Goal: Information Seeking & Learning: Understand process/instructions

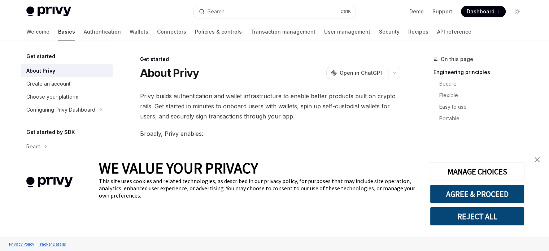
click at [545, 161] on div "WE VALUE YOUR PRIVACY This site uses cookies and related technologies, as descr…" at bounding box center [274, 192] width 549 height 89
click at [541, 161] on link "close banner" at bounding box center [537, 159] width 14 height 14
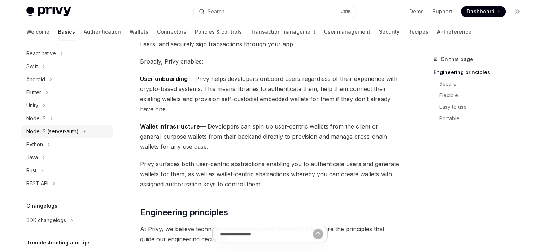
scroll to position [108, 0]
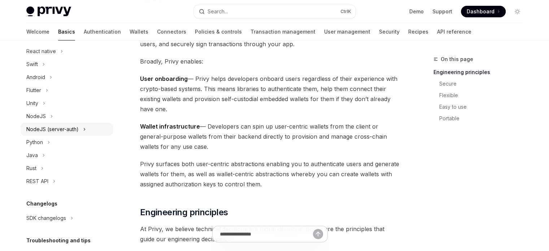
click at [42, 128] on div "NodeJS (server-auth)" at bounding box center [52, 129] width 52 height 9
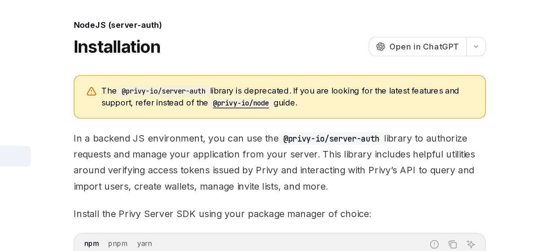
drag, startPoint x: 163, startPoint y: 102, endPoint x: 373, endPoint y: 105, distance: 210.1
click at [373, 105] on span "The @privy-io/server-auth library is deprecated. If you are looking for the lat…" at bounding box center [275, 104] width 235 height 15
click at [301, 111] on span "The @privy-io/server-auth library is deprecated. If you are looking for the lat…" at bounding box center [275, 104] width 235 height 15
drag, startPoint x: 312, startPoint y: 110, endPoint x: 199, endPoint y: 106, distance: 113.7
click at [199, 106] on span "The @privy-io/server-auth library is deprecated. If you are looking for the lat…" at bounding box center [275, 104] width 235 height 15
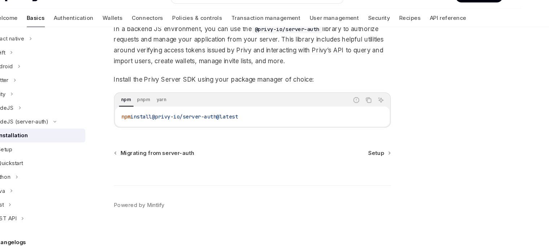
scroll to position [89, 0]
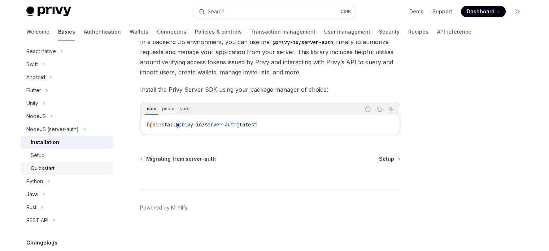
click at [77, 171] on div "Quickstart" at bounding box center [70, 168] width 78 height 9
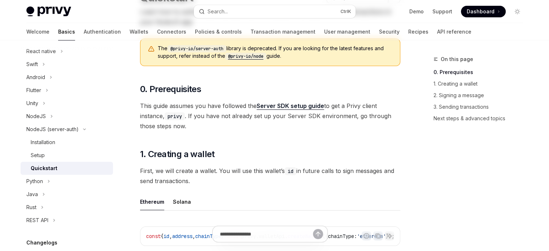
scroll to position [108, 0]
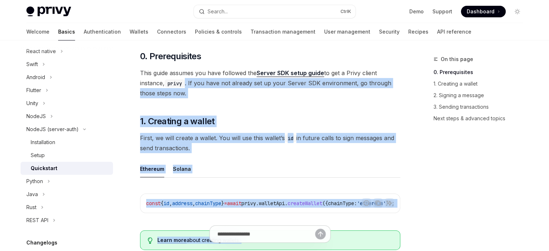
drag, startPoint x: 186, startPoint y: 78, endPoint x: 218, endPoint y: 240, distance: 165.3
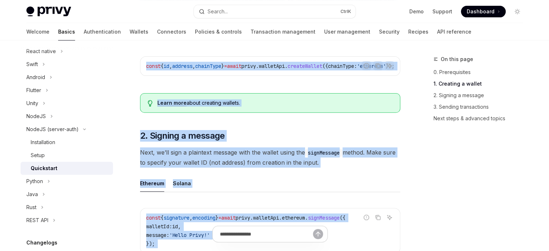
scroll to position [289, 0]
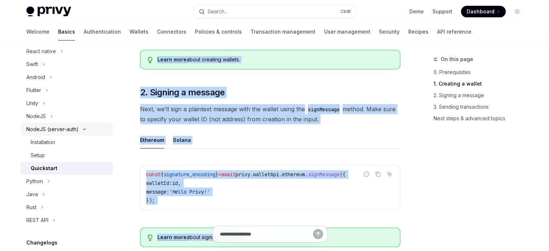
click at [64, 135] on button "NodeJS (server-auth)" at bounding box center [67, 129] width 92 height 13
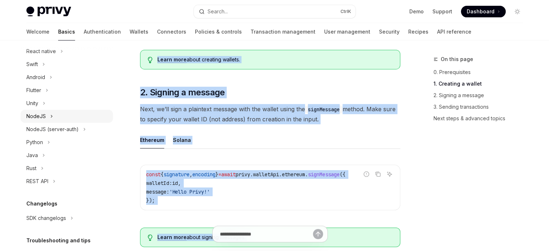
click at [61, 121] on button "NodeJS" at bounding box center [67, 116] width 92 height 13
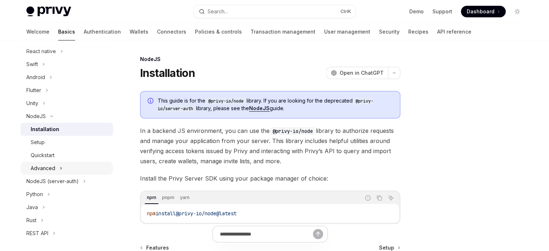
click at [59, 163] on button "Advanced" at bounding box center [67, 168] width 92 height 13
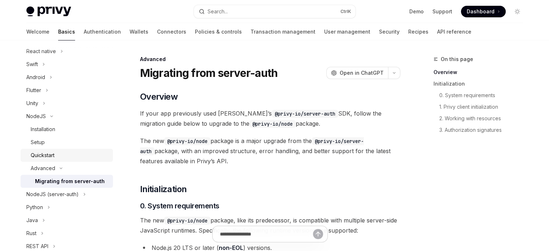
click at [60, 157] on div "Quickstart" at bounding box center [70, 155] width 78 height 9
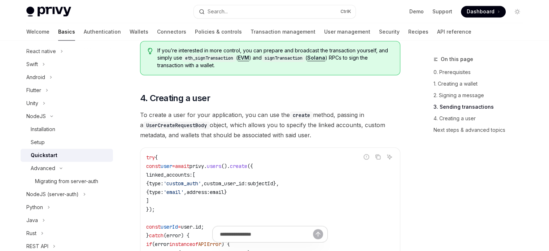
scroll to position [1227, 0]
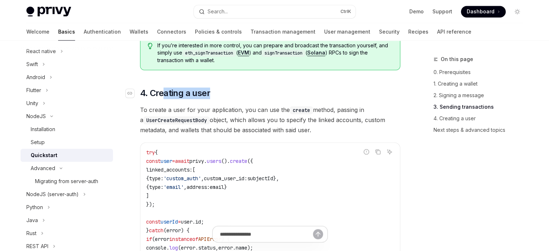
drag, startPoint x: 161, startPoint y: 101, endPoint x: 236, endPoint y: 102, distance: 75.1
click at [236, 99] on h2 "​ 4. Creating a user" at bounding box center [270, 93] width 260 height 12
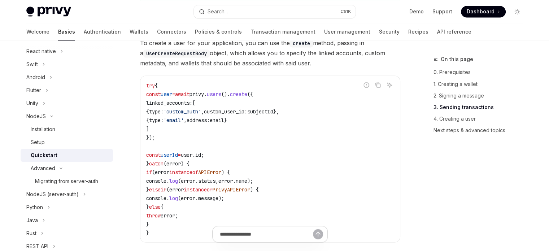
scroll to position [1299, 0]
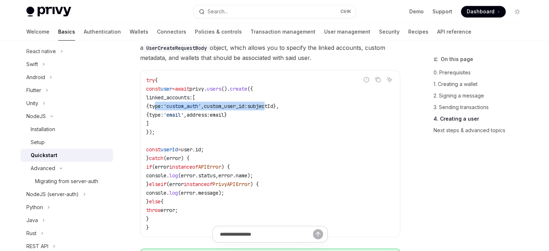
drag, startPoint x: 175, startPoint y: 111, endPoint x: 294, endPoint y: 116, distance: 119.2
click at [294, 116] on code "try { const user = await privy . users (). create ({ linked_accounts: [ { type:…" at bounding box center [270, 153] width 248 height 156
click at [299, 117] on code "try { const user = await privy . users (). create ({ linked_accounts: [ { type:…" at bounding box center [270, 153] width 248 height 156
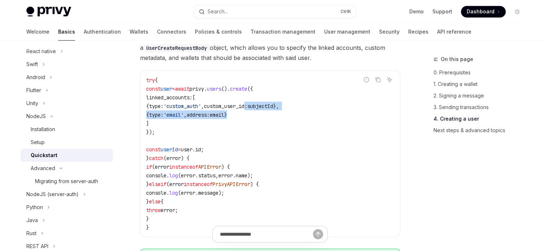
drag, startPoint x: 344, startPoint y: 117, endPoint x: 226, endPoint y: 115, distance: 118.0
click at [274, 115] on code "try { const user = await privy . users (). create ({ linked_accounts: [ { type:…" at bounding box center [270, 153] width 248 height 156
click at [200, 117] on code "try { const user = await privy . users (). create ({ linked_accounts: [ { type:…" at bounding box center [270, 153] width 248 height 156
click at [201, 109] on span "'custom_auth'" at bounding box center [182, 105] width 38 height 6
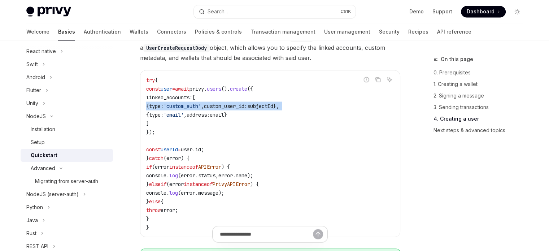
click at [201, 109] on span "'custom_auth'" at bounding box center [182, 105] width 38 height 6
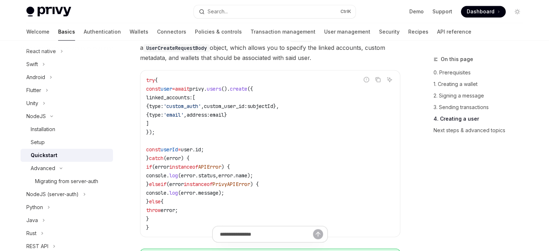
click at [184, 118] on span "'email'" at bounding box center [173, 114] width 20 height 6
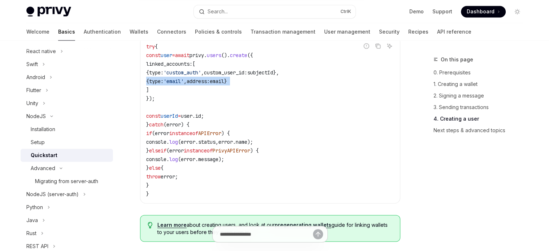
scroll to position [1335, 0]
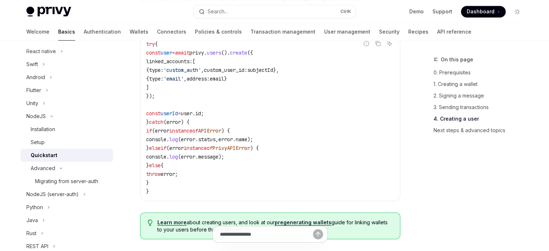
click at [196, 104] on code "try { const user = await privy . users (). create ({ linked_accounts: [ { type:…" at bounding box center [270, 117] width 248 height 156
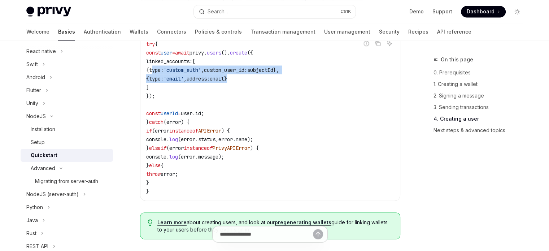
drag, startPoint x: 169, startPoint y: 79, endPoint x: 269, endPoint y: 86, distance: 100.2
click at [269, 86] on code "try { const user = await privy . users (). create ({ linked_accounts: [ { type:…" at bounding box center [270, 117] width 248 height 156
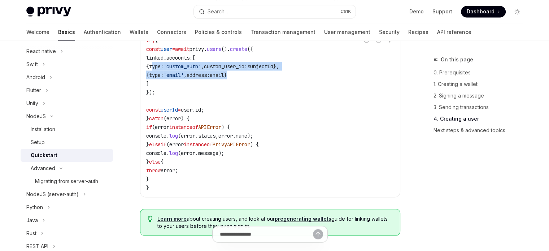
scroll to position [1299, 0]
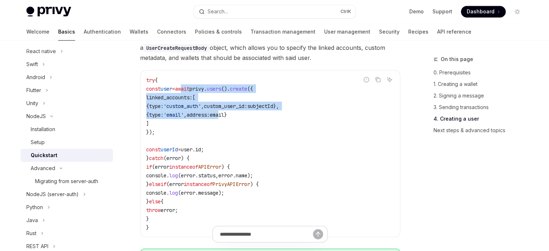
drag, startPoint x: 193, startPoint y: 98, endPoint x: 247, endPoint y: 124, distance: 59.4
click at [247, 124] on code "try { const user = await privy . users (). create ({ linked_accounts: [ { type:…" at bounding box center [270, 153] width 248 height 156
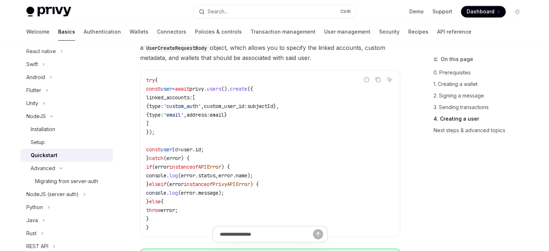
click at [318, 138] on code "try { const user = await privy . users (). create ({ linked_accounts: [ { type:…" at bounding box center [270, 153] width 248 height 156
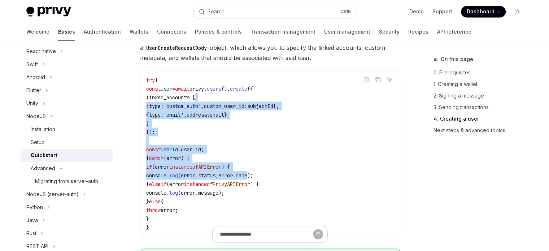
drag, startPoint x: 261, startPoint y: 102, endPoint x: 267, endPoint y: 196, distance: 94.0
click at [267, 194] on code "try { const user = await privy . users (). create ({ linked_accounts: [ { type:…" at bounding box center [270, 153] width 248 height 156
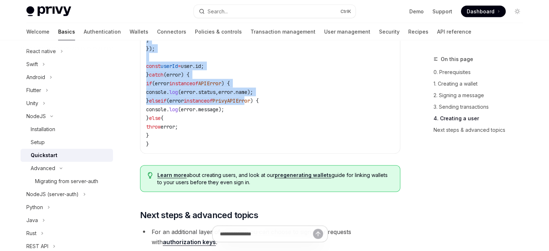
scroll to position [1408, 0]
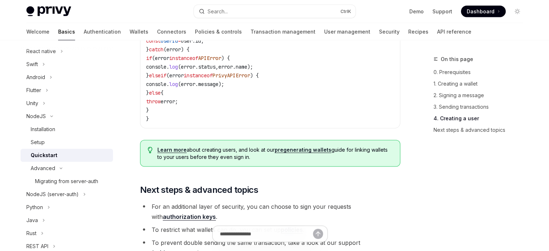
click at [287, 118] on code "try { const user = await privy . users (). create ({ linked_accounts: [ { type:…" at bounding box center [270, 45] width 248 height 156
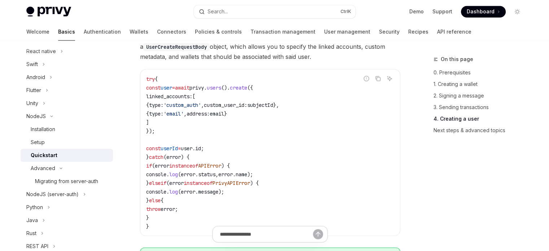
scroll to position [1299, 0]
drag, startPoint x: 179, startPoint y: 93, endPoint x: 204, endPoint y: 224, distance: 133.4
click at [211, 187] on span "instanceof" at bounding box center [198, 183] width 29 height 6
drag, startPoint x: 152, startPoint y: 86, endPoint x: 169, endPoint y: 217, distance: 132.1
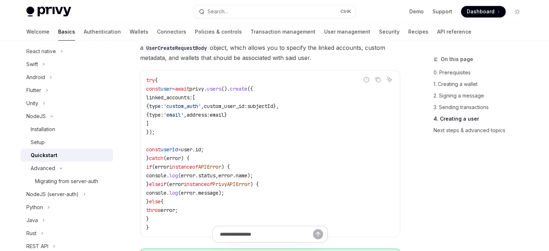
click at [169, 217] on code "try { const user = await privy . users (). create ({ linked_accounts: [ { type:…" at bounding box center [270, 153] width 248 height 156
click at [206, 187] on span "instanceof" at bounding box center [198, 183] width 29 height 6
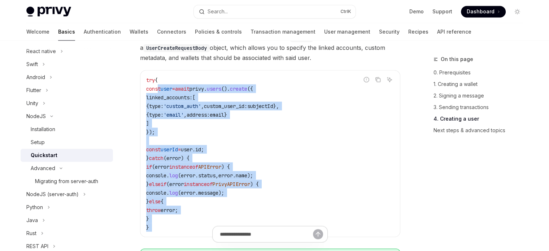
drag, startPoint x: 158, startPoint y: 95, endPoint x: 182, endPoint y: 229, distance: 136.4
click at [186, 134] on code "try { const user = await privy . users (). create ({ linked_accounts: [ { type:…" at bounding box center [270, 153] width 248 height 156
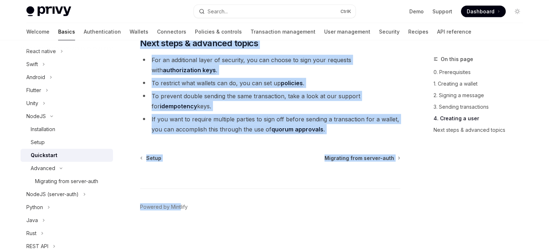
drag, startPoint x: 182, startPoint y: 92, endPoint x: 180, endPoint y: 268, distance: 176.1
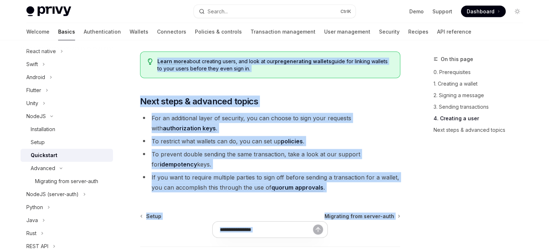
scroll to position [1379, 0]
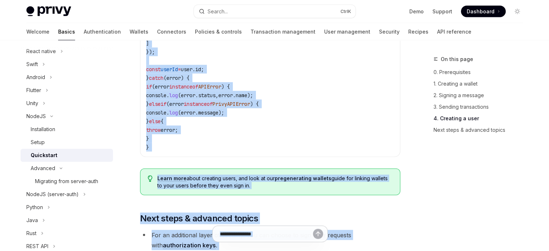
click at [396, 195] on div "Learn more about creating users, and look at our pregenerating wallets guide fo…" at bounding box center [270, 182] width 260 height 27
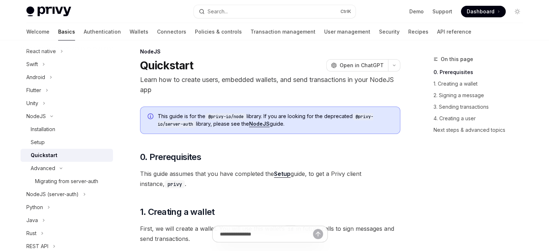
scroll to position [188, 0]
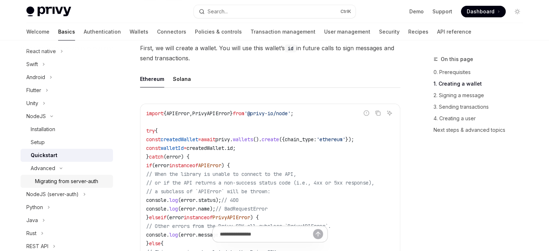
click at [93, 186] on link "Migrating from server-auth" at bounding box center [67, 181] width 92 height 13
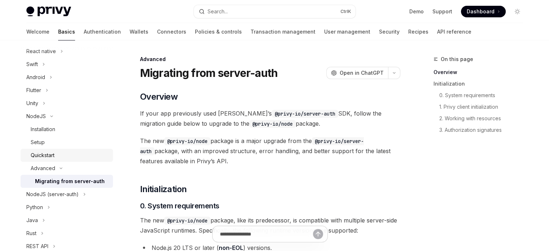
click at [66, 156] on div "Quickstart" at bounding box center [70, 155] width 78 height 9
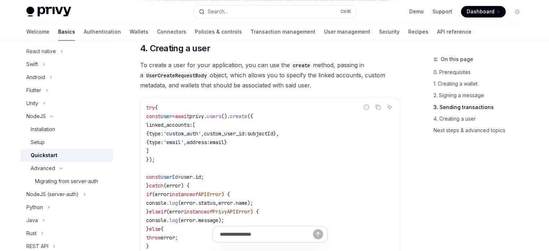
scroll to position [1263, 0]
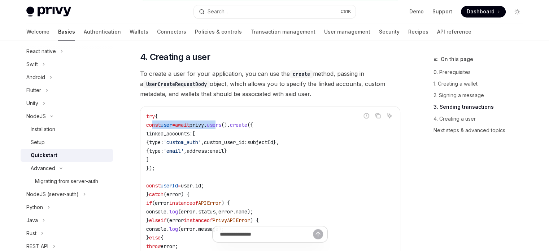
drag, startPoint x: 152, startPoint y: 129, endPoint x: 237, endPoint y: 130, distance: 85.5
click at [237, 128] on span "const user = await privy . users (). create ({" at bounding box center [199, 124] width 107 height 6
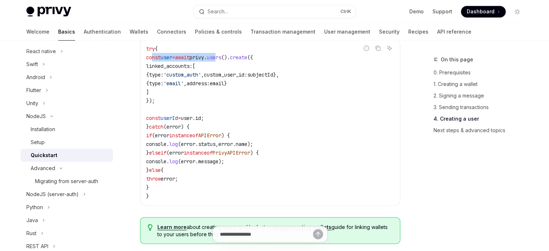
scroll to position [1335, 0]
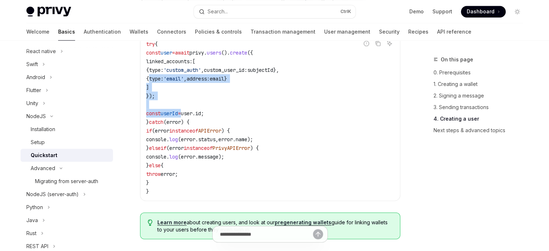
drag, startPoint x: 168, startPoint y: 83, endPoint x: 191, endPoint y: 120, distance: 43.1
click at [191, 120] on code "try { const user = await privy . users (). create ({ linked_accounts: [ { type:…" at bounding box center [270, 117] width 248 height 156
drag, startPoint x: 217, startPoint y: 130, endPoint x: 194, endPoint y: 82, distance: 52.6
click at [194, 82] on code "try { const user = await privy . users (). create ({ linked_accounts: [ { type:…" at bounding box center [270, 117] width 248 height 156
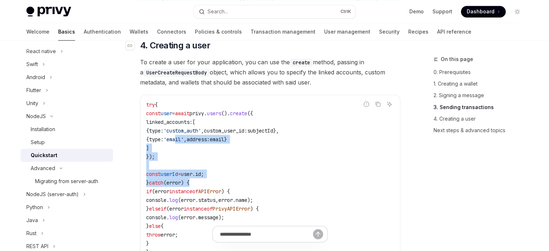
scroll to position [1299, 0]
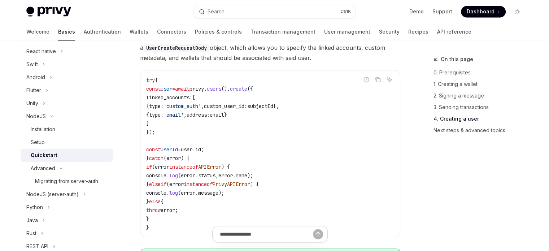
click at [163, 118] on span "type:" at bounding box center [156, 114] width 14 height 6
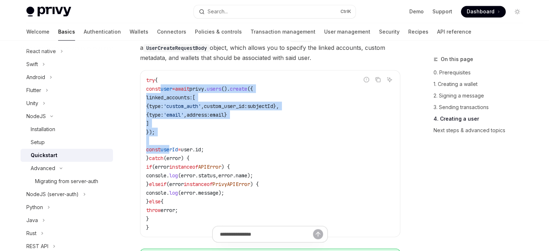
drag, startPoint x: 161, startPoint y: 93, endPoint x: 175, endPoint y: 156, distance: 63.7
click at [175, 156] on code "try { const user = await privy . users (). create ({ linked_accounts: [ { type:…" at bounding box center [270, 153] width 248 height 156
click at [175, 152] on span "userId" at bounding box center [169, 149] width 17 height 6
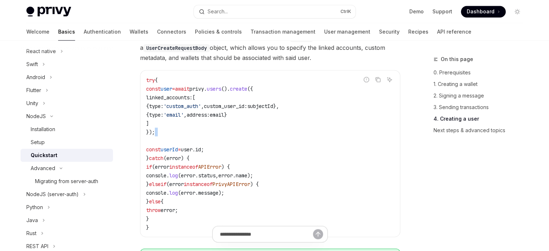
drag, startPoint x: 179, startPoint y: 144, endPoint x: 178, endPoint y: 140, distance: 4.5
click at [178, 140] on code "try { const user = await privy . users (). create ({ linked_accounts: [ { type:…" at bounding box center [270, 153] width 248 height 156
drag, startPoint x: 161, startPoint y: 98, endPoint x: 170, endPoint y: 142, distance: 45.1
click at [170, 142] on code "try { const user = await privy . users (). create ({ linked_accounts: [ { type:…" at bounding box center [270, 153] width 248 height 156
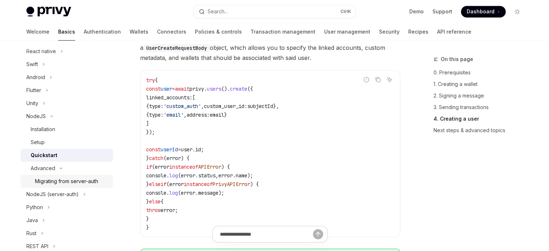
click at [71, 185] on link "Migrating from server-auth" at bounding box center [67, 181] width 92 height 13
type textarea "*"
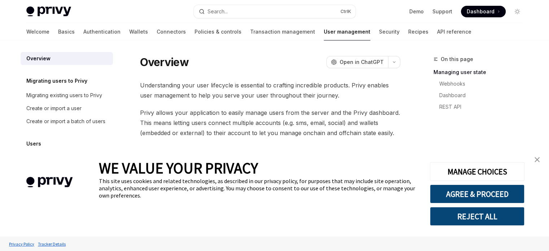
click at [542, 164] on link "close banner" at bounding box center [537, 159] width 14 height 14
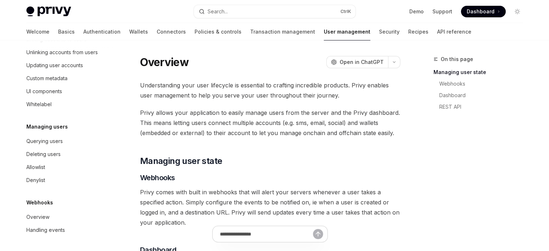
scroll to position [166, 0]
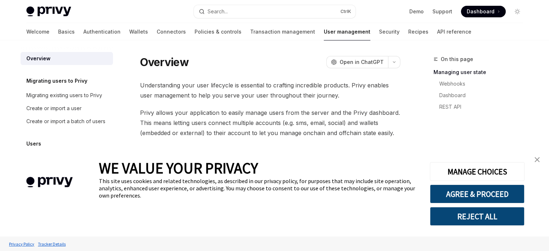
click at [536, 157] on img "close banner" at bounding box center [537, 159] width 5 height 5
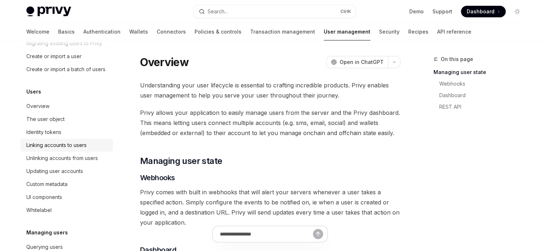
scroll to position [72, 0]
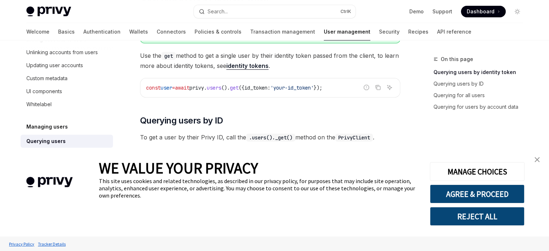
scroll to position [180, 0]
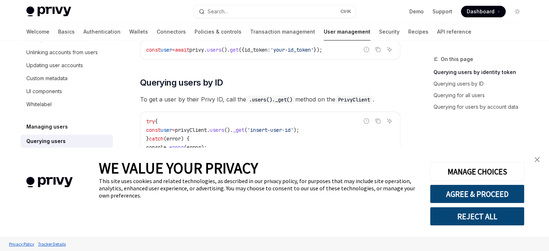
click at [535, 159] on img "close banner" at bounding box center [537, 159] width 5 height 5
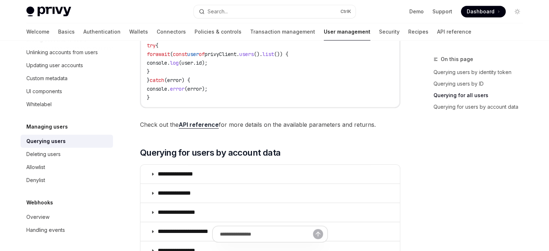
scroll to position [541, 0]
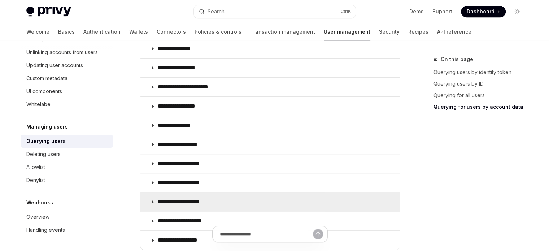
click at [187, 206] on summary "**********" at bounding box center [269, 201] width 259 height 19
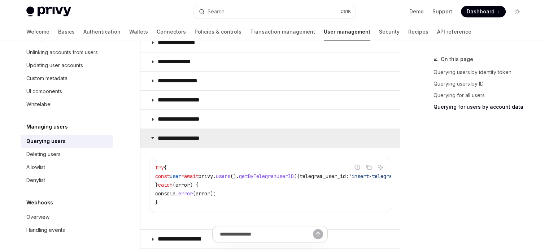
scroll to position [614, 0]
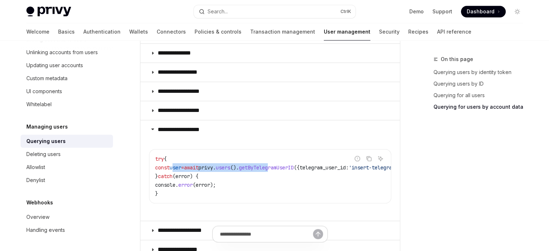
drag, startPoint x: 179, startPoint y: 166, endPoint x: 290, endPoint y: 170, distance: 111.2
click at [290, 170] on code "try { const user = await privy . users (). getByTelegramUserID ({ telegram_user…" at bounding box center [301, 175] width 292 height 43
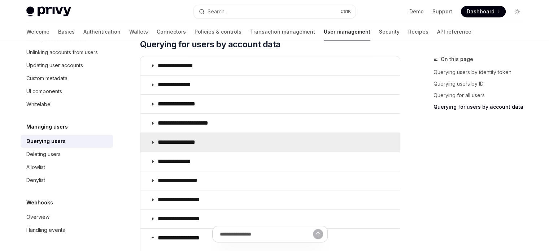
click at [223, 140] on summary "**********" at bounding box center [269, 142] width 259 height 19
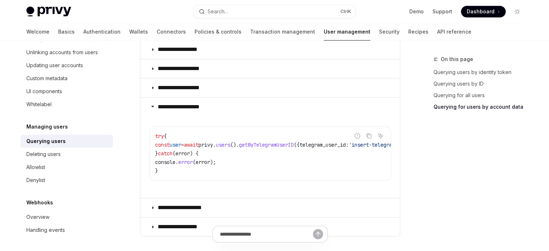
scroll to position [722, 0]
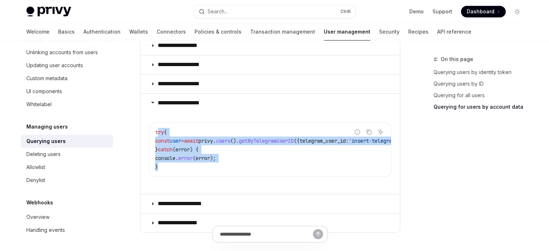
drag, startPoint x: 158, startPoint y: 133, endPoint x: 185, endPoint y: 164, distance: 40.9
click at [185, 164] on code "try { const user = await privy . users (). getByTelegramUserID ({ telegram_user…" at bounding box center [301, 149] width 292 height 43
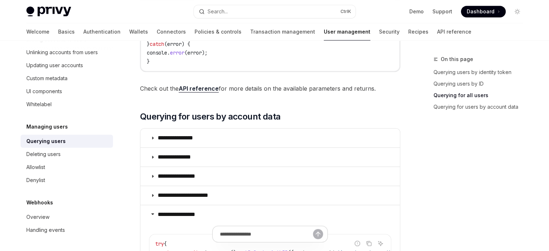
scroll to position [614, 0]
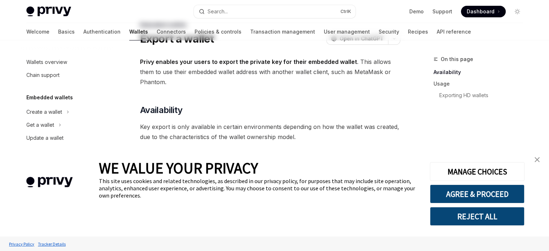
scroll to position [36, 0]
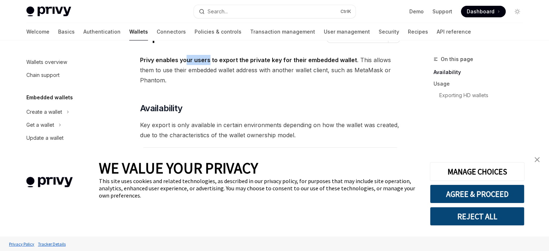
drag, startPoint x: 187, startPoint y: 60, endPoint x: 208, endPoint y: 60, distance: 20.9
click at [208, 60] on strong "Privy enables your users to export the private key for their embedded wallet" at bounding box center [248, 59] width 217 height 7
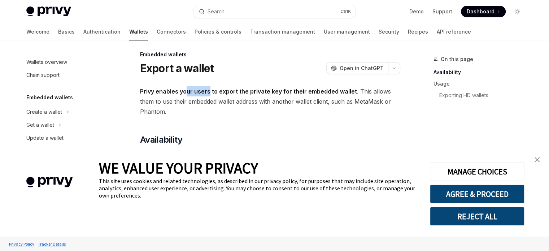
scroll to position [0, 0]
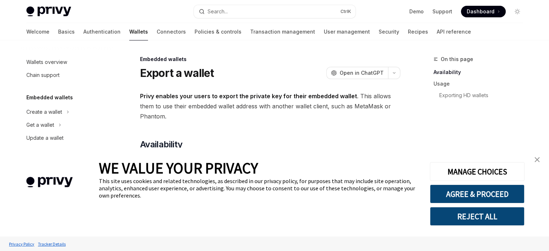
click at [542, 164] on link "close banner" at bounding box center [537, 159] width 14 height 14
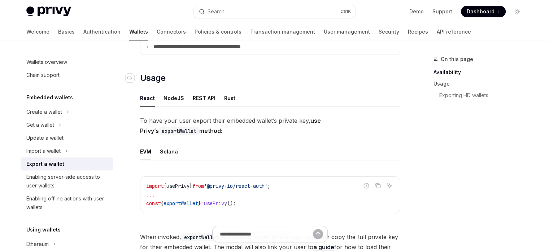
scroll to position [144, 0]
